Goal: Task Accomplishment & Management: Manage account settings

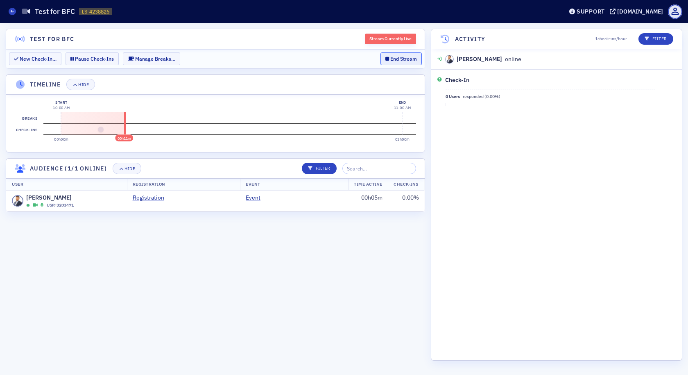
click at [393, 61] on button "End Stream" at bounding box center [400, 58] width 41 height 13
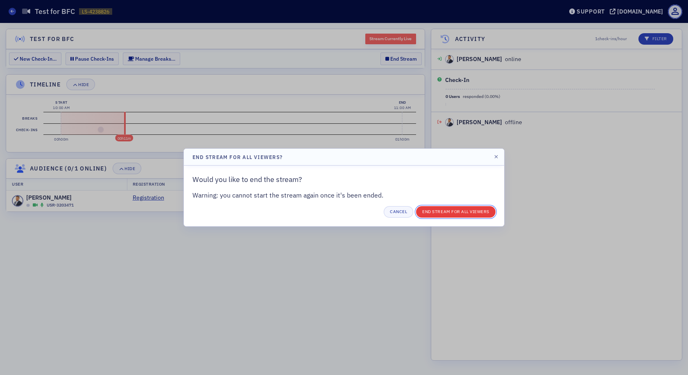
drag, startPoint x: 430, startPoint y: 208, endPoint x: 435, endPoint y: 212, distance: 6.3
click at [435, 212] on button "End Stream for all Viewers" at bounding box center [455, 211] width 79 height 11
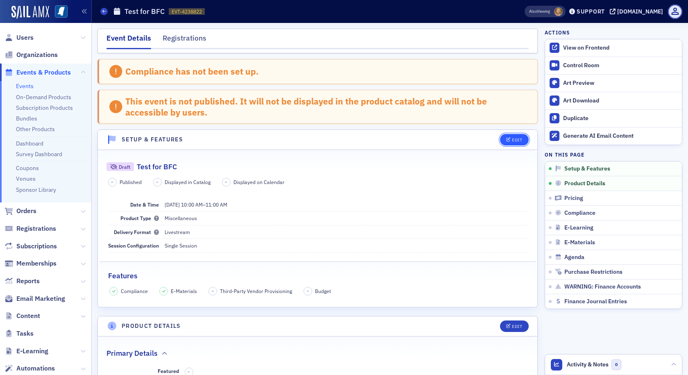
click at [506, 141] on icon "button" at bounding box center [508, 140] width 5 height 5
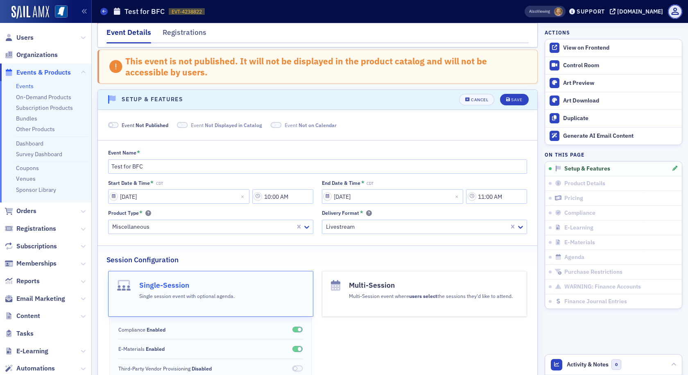
scroll to position [82, 0]
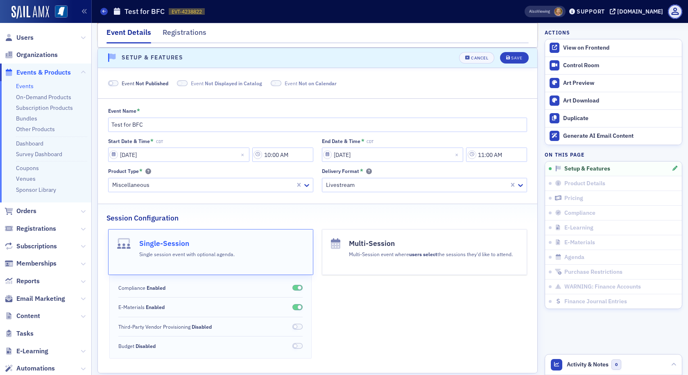
click at [118, 82] on span at bounding box center [113, 83] width 11 height 6
click at [504, 61] on button "Save" at bounding box center [514, 57] width 28 height 11
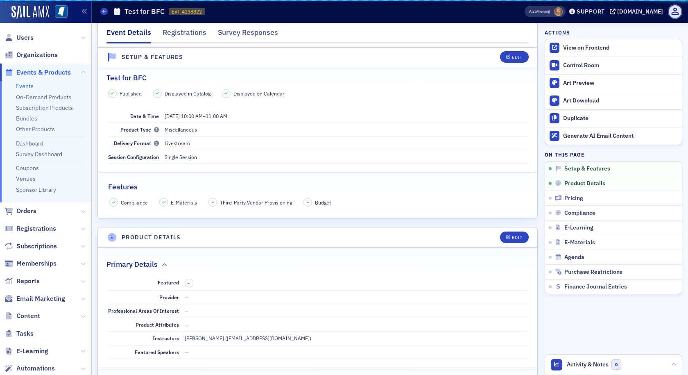
scroll to position [42, 0]
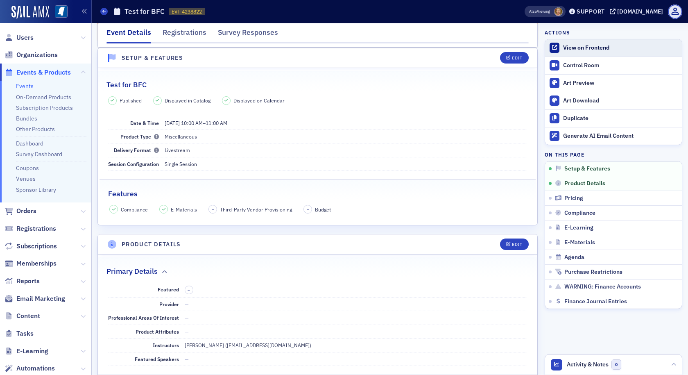
click at [554, 46] on link "View on Frontend" at bounding box center [613, 47] width 137 height 17
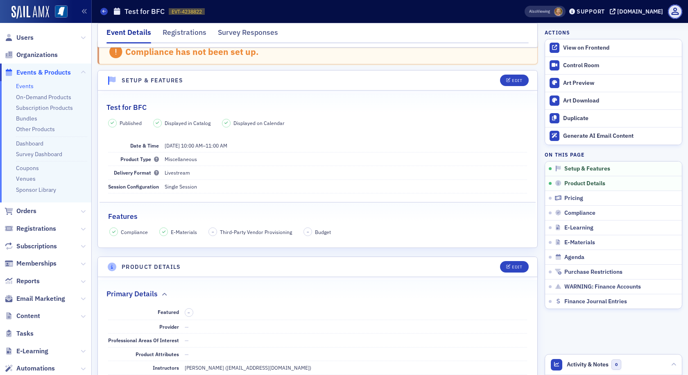
scroll to position [0, 0]
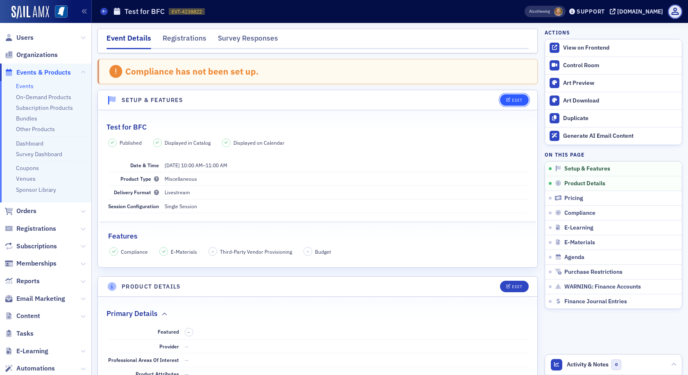
click at [509, 97] on button "Edit" at bounding box center [514, 99] width 28 height 11
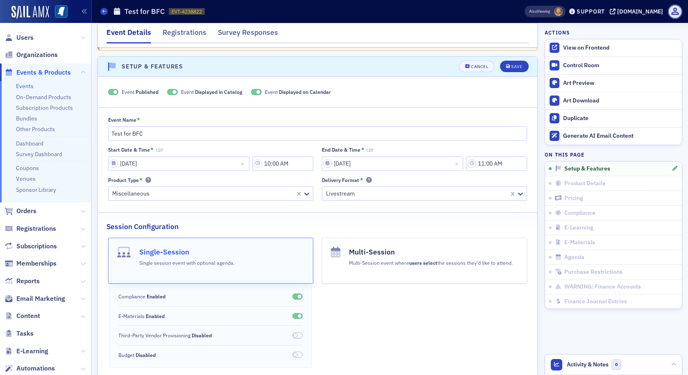
scroll to position [42, 0]
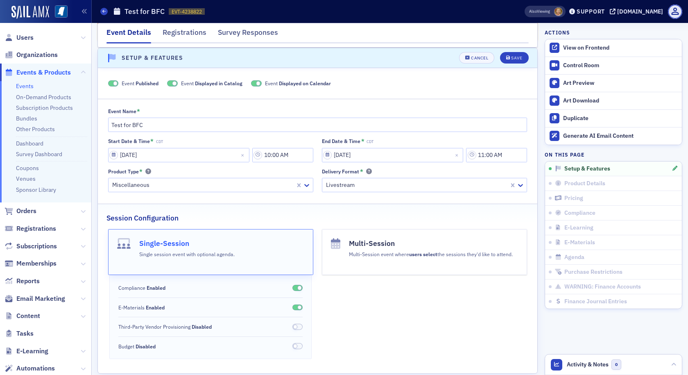
click at [110, 83] on span at bounding box center [113, 83] width 11 height 6
click at [511, 60] on div "Save" at bounding box center [516, 58] width 11 height 5
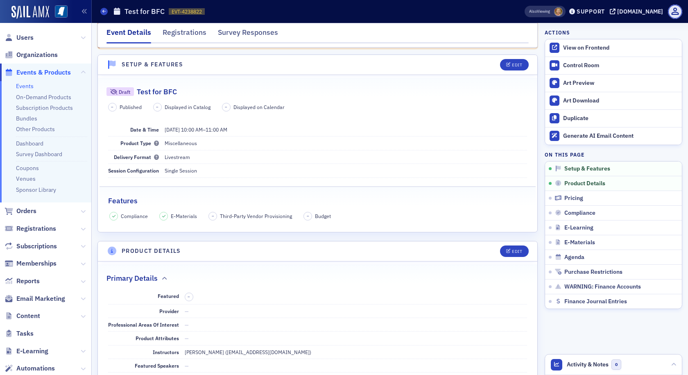
scroll to position [82, 0]
